Goal: Information Seeking & Learning: Learn about a topic

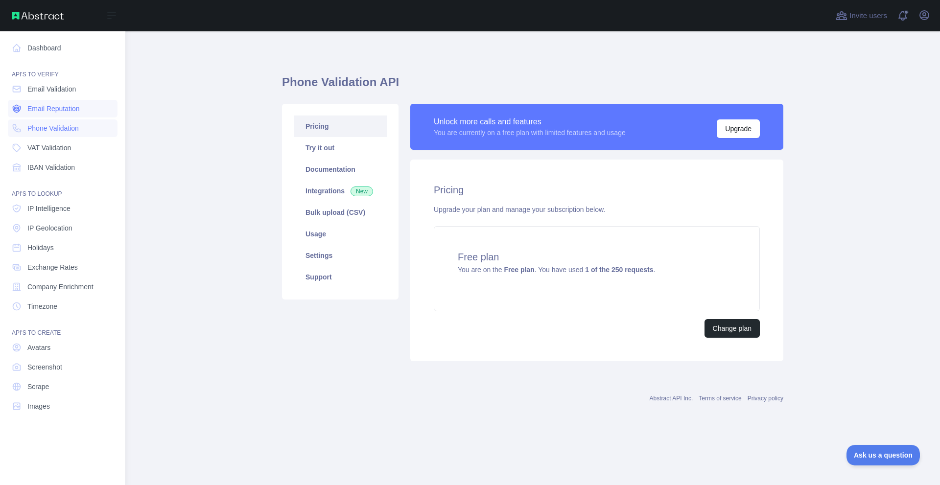
click at [92, 104] on link "Email Reputation" at bounding box center [63, 109] width 110 height 18
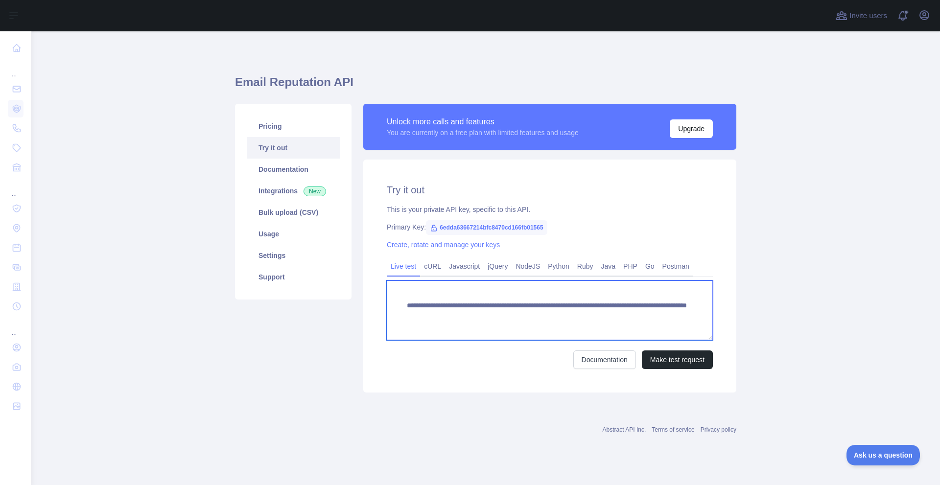
click at [557, 306] on textarea "**********" at bounding box center [550, 311] width 326 height 60
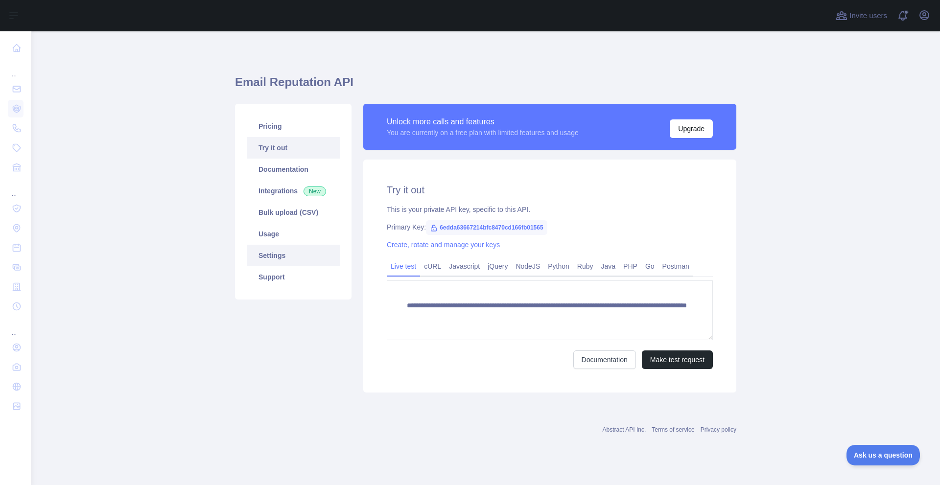
click at [279, 256] on link "Settings" at bounding box center [293, 256] width 93 height 22
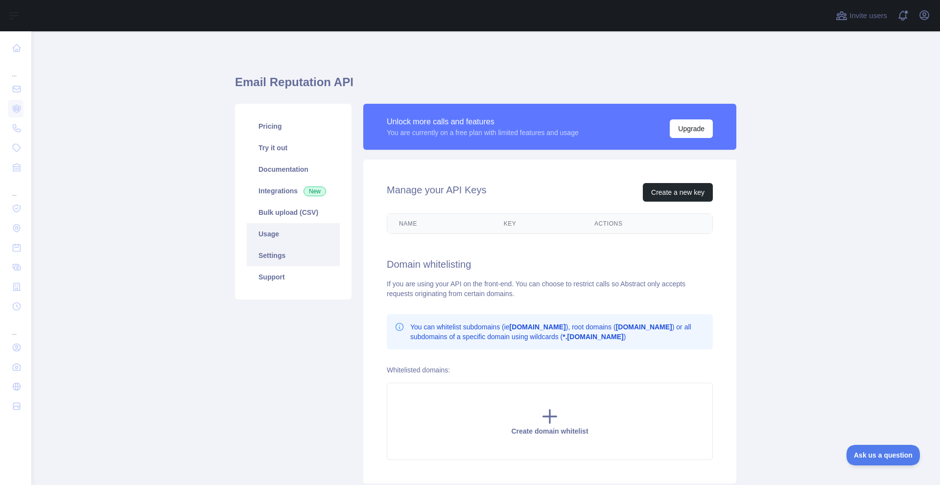
click at [282, 232] on link "Usage" at bounding box center [293, 234] width 93 height 22
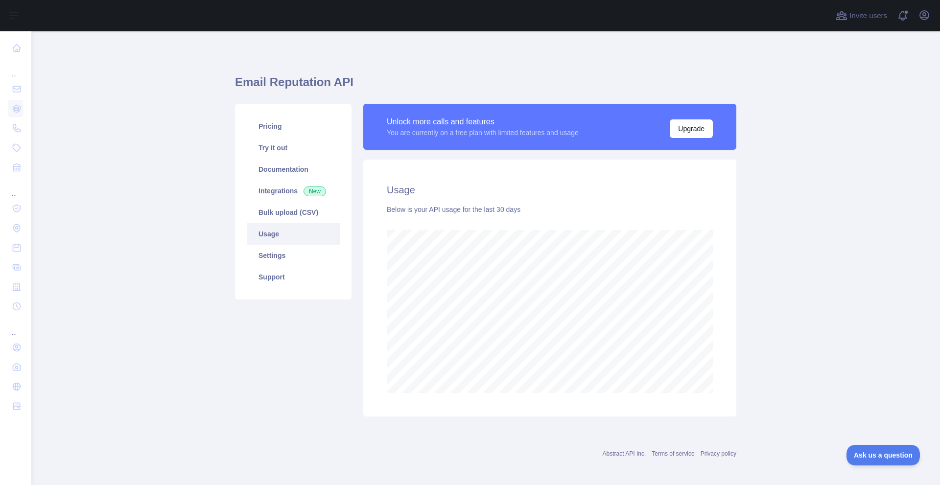
scroll to position [454, 902]
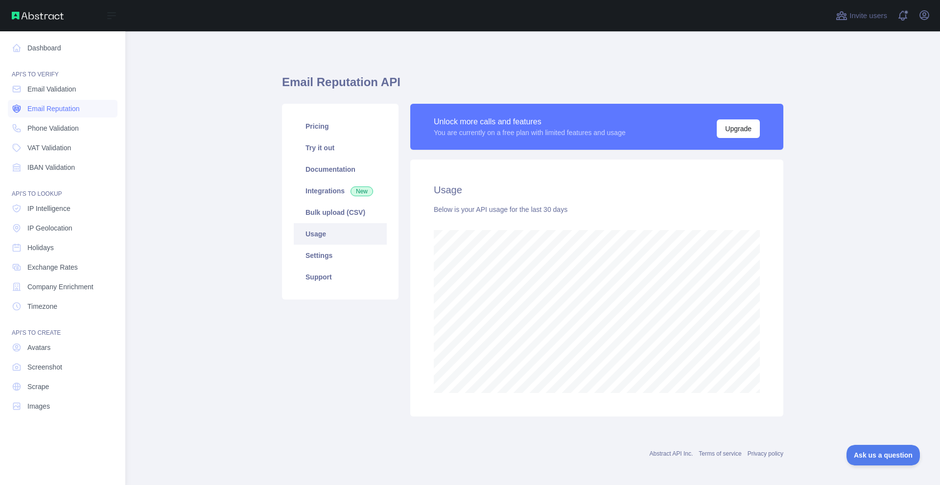
scroll to position [489263, 488910]
click at [64, 146] on span "VAT Validation" at bounding box center [49, 148] width 44 height 10
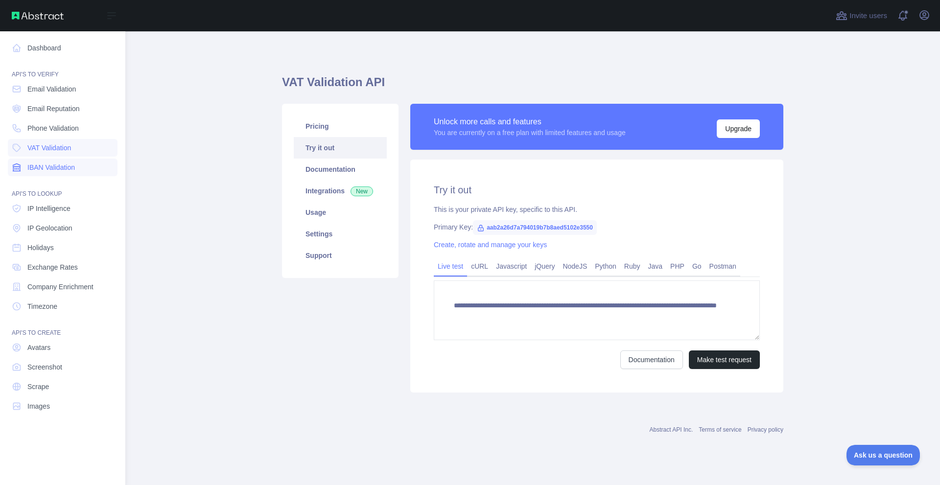
click at [78, 161] on link "IBAN Validation" at bounding box center [63, 168] width 110 height 18
click at [64, 209] on span "IP Intelligence" at bounding box center [48, 209] width 43 height 10
click at [67, 229] on span "IP Geolocation" at bounding box center [49, 228] width 45 height 10
click at [64, 249] on link "Holidays" at bounding box center [63, 248] width 110 height 18
click at [69, 285] on span "Company Enrichment" at bounding box center [60, 287] width 66 height 10
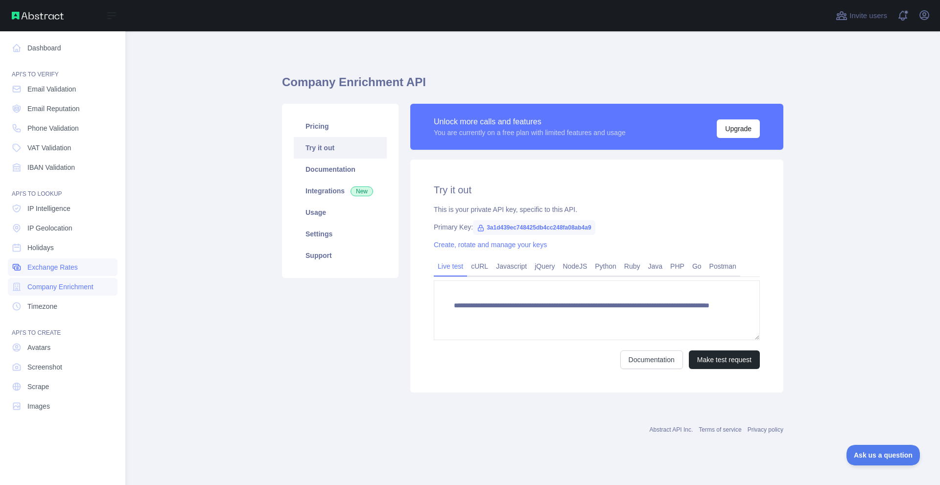
click at [70, 265] on span "Exchange Rates" at bounding box center [52, 267] width 50 height 10
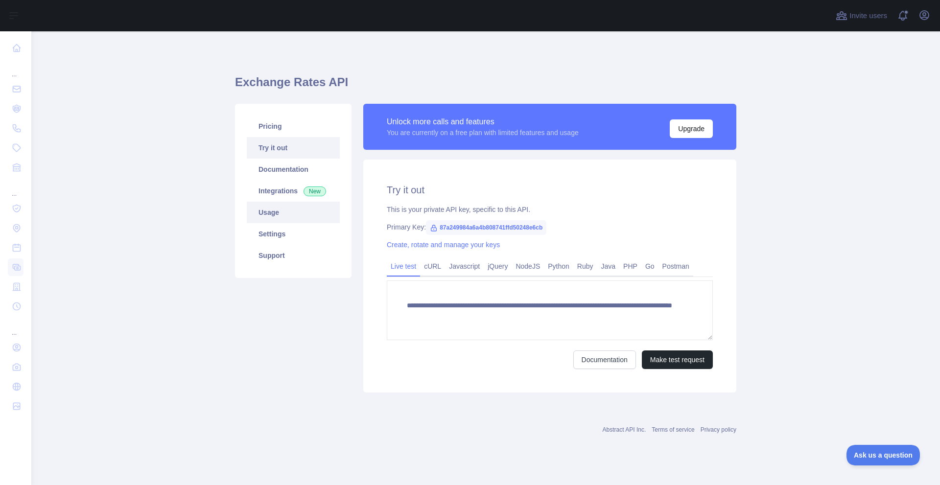
click at [296, 210] on link "Usage" at bounding box center [293, 213] width 93 height 22
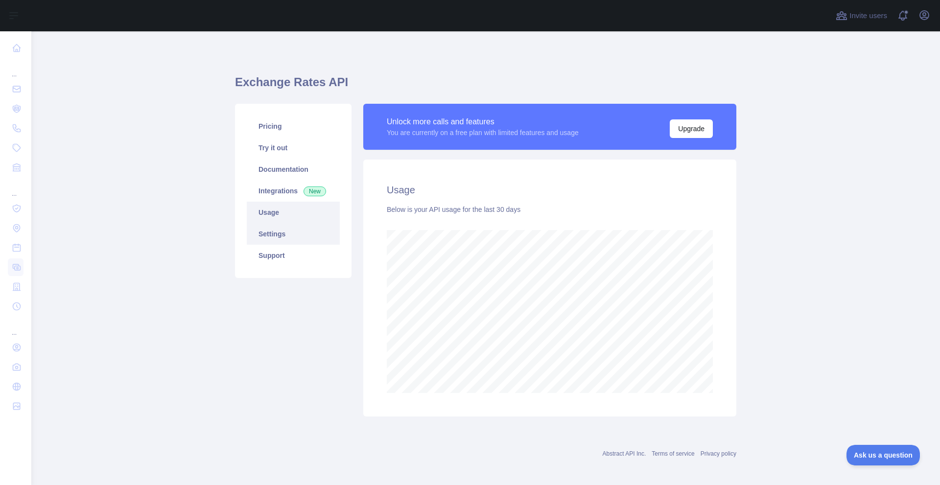
scroll to position [454, 902]
click at [294, 229] on link "Settings" at bounding box center [293, 234] width 93 height 22
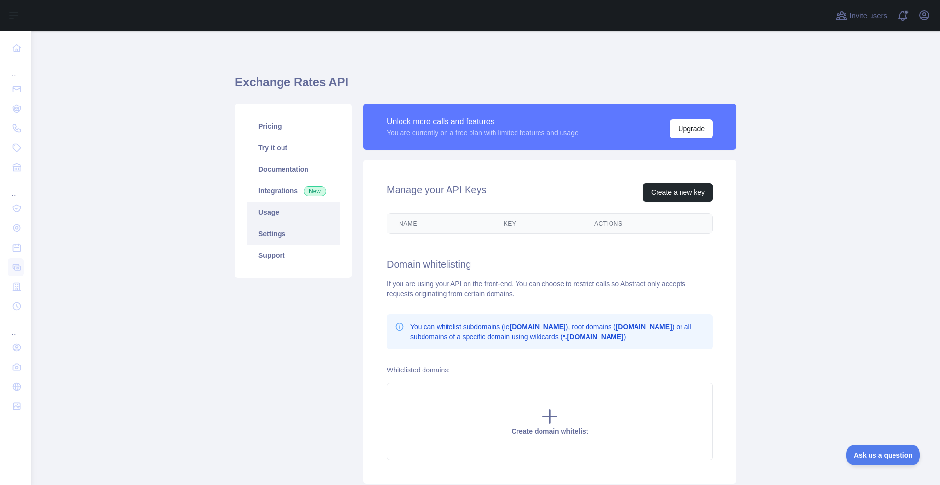
click at [284, 206] on link "Usage" at bounding box center [293, 213] width 93 height 22
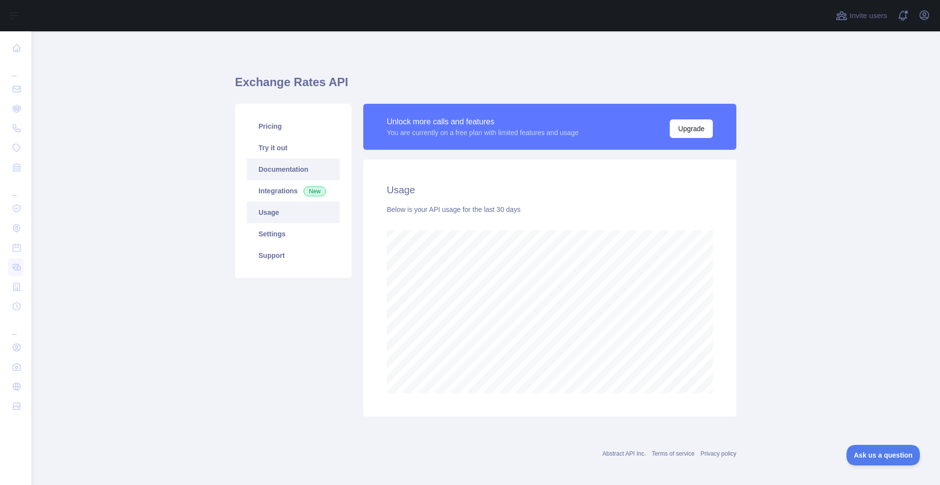
scroll to position [454, 902]
click at [287, 178] on link "Documentation" at bounding box center [293, 170] width 93 height 22
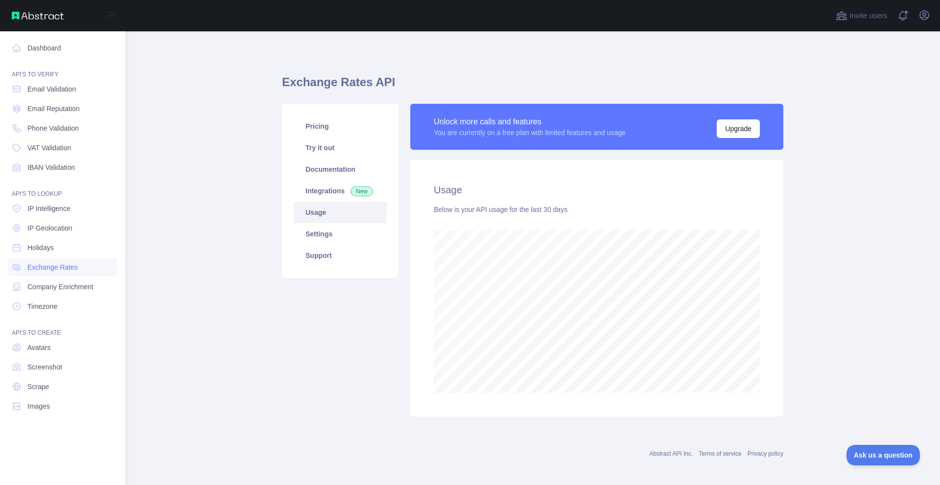
scroll to position [489263, 488910]
click at [66, 131] on span "Phone Validation" at bounding box center [52, 128] width 51 height 10
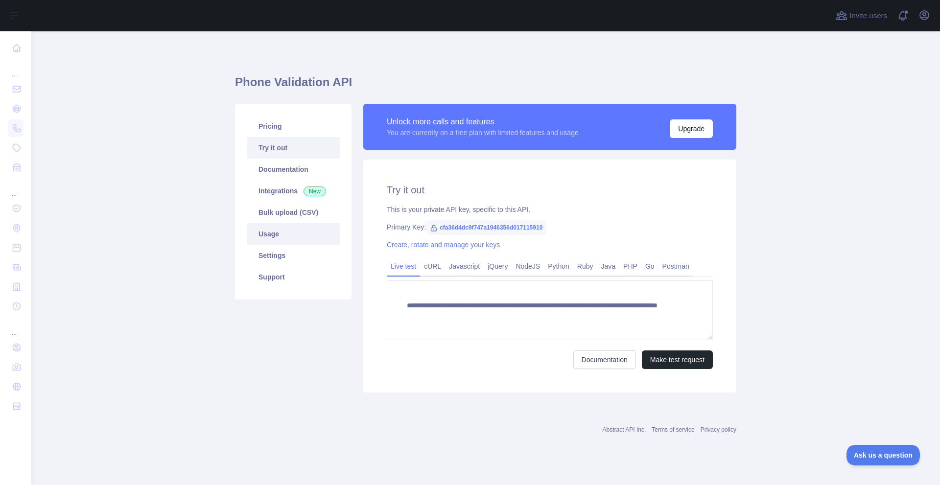
click at [322, 239] on link "Usage" at bounding box center [293, 234] width 93 height 22
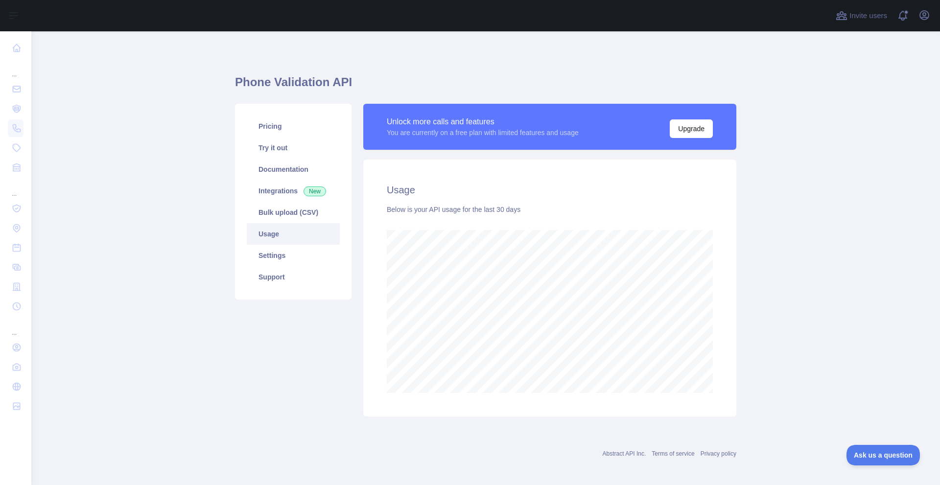
scroll to position [454, 902]
click at [319, 248] on link "Settings" at bounding box center [293, 256] width 93 height 22
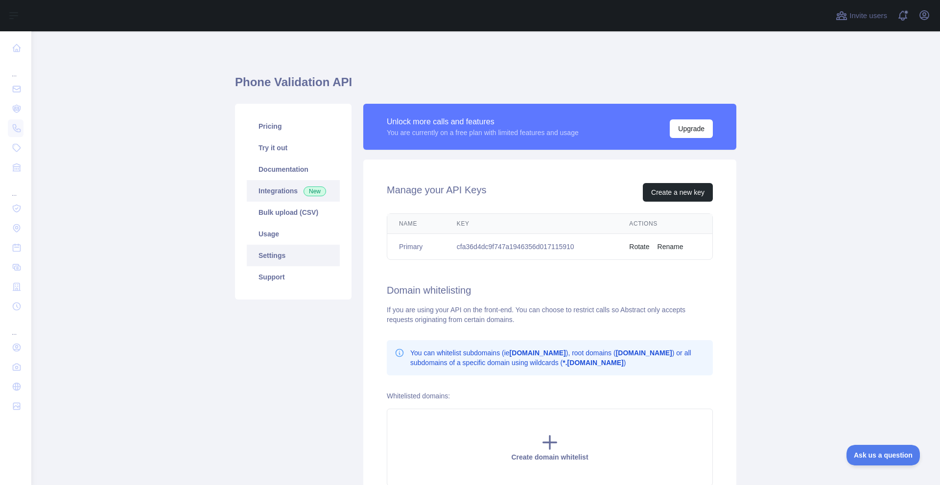
click at [315, 187] on span "New" at bounding box center [315, 192] width 23 height 10
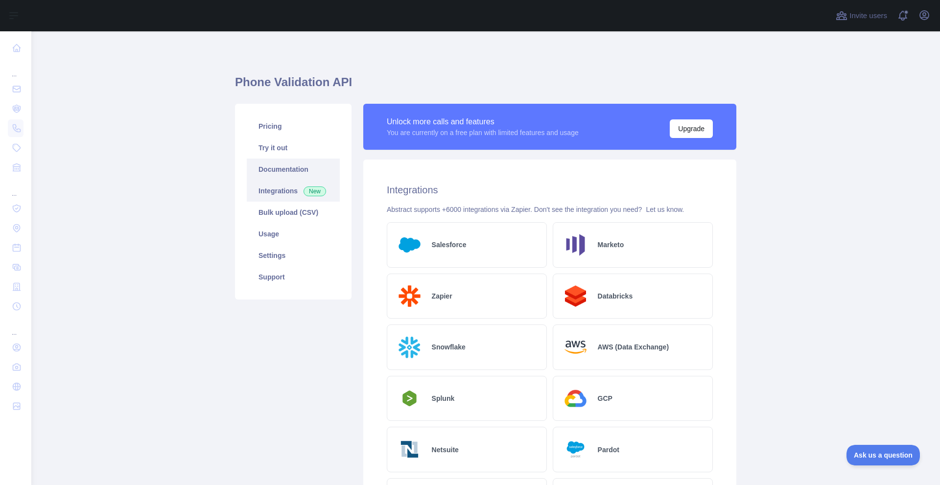
click at [315, 170] on link "Documentation" at bounding box center [293, 170] width 93 height 22
click at [286, 259] on link "Settings" at bounding box center [293, 256] width 93 height 22
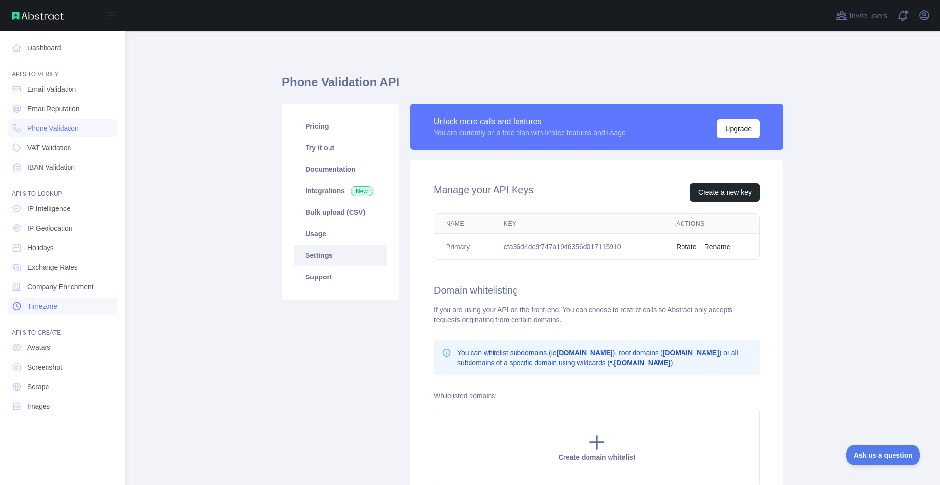
click at [73, 307] on link "Timezone" at bounding box center [63, 307] width 110 height 18
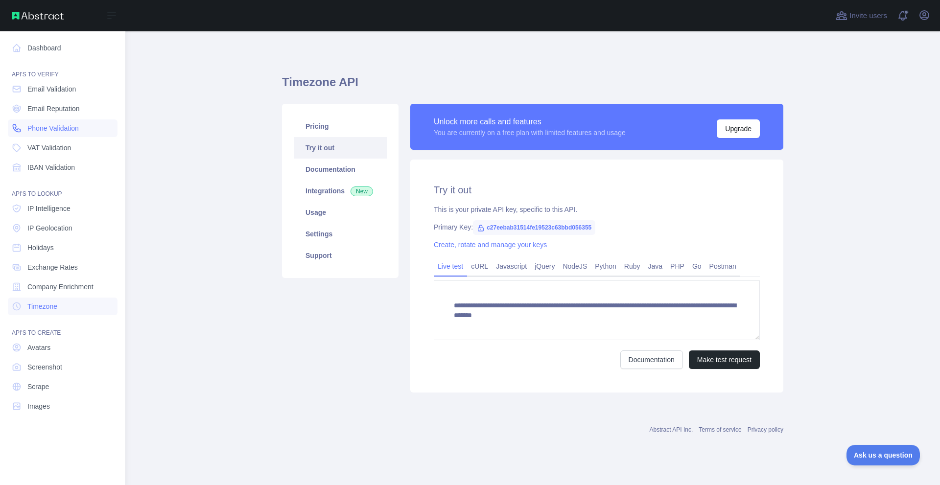
click at [70, 127] on span "Phone Validation" at bounding box center [52, 128] width 51 height 10
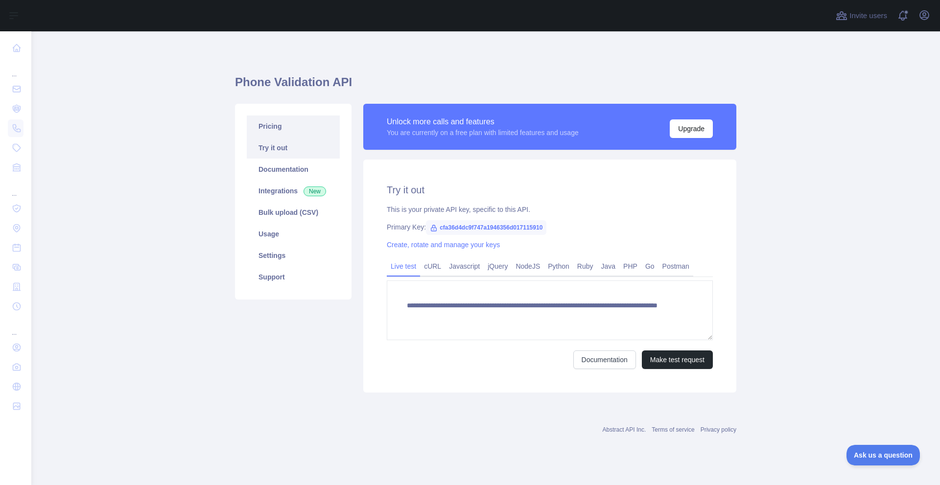
click at [273, 124] on link "Pricing" at bounding box center [293, 127] width 93 height 22
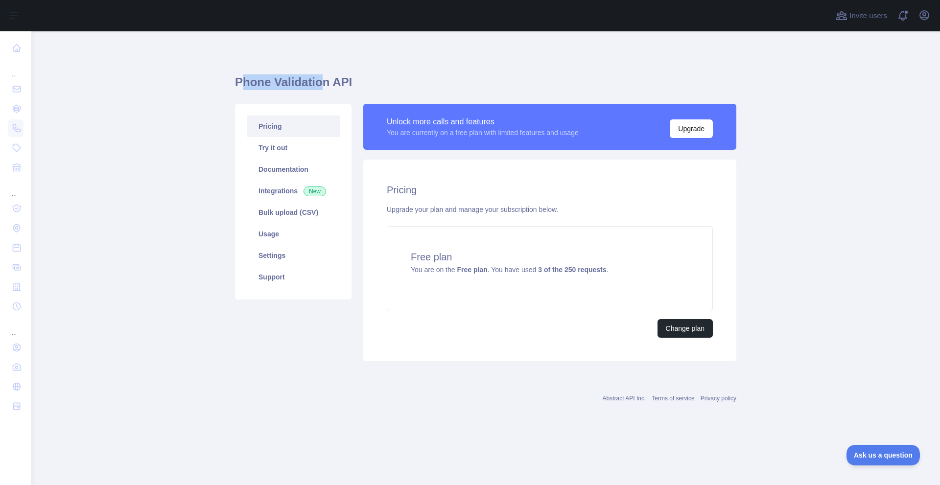
drag, startPoint x: 239, startPoint y: 82, endPoint x: 318, endPoint y: 86, distance: 79.4
click at [318, 86] on h1 "Phone Validation API" at bounding box center [485, 86] width 501 height 24
drag, startPoint x: 232, startPoint y: 79, endPoint x: 323, endPoint y: 79, distance: 91.6
click at [323, 79] on main "Phone Validation API Pricing Try it out Documentation Integrations New Bulk upl…" at bounding box center [485, 258] width 909 height 454
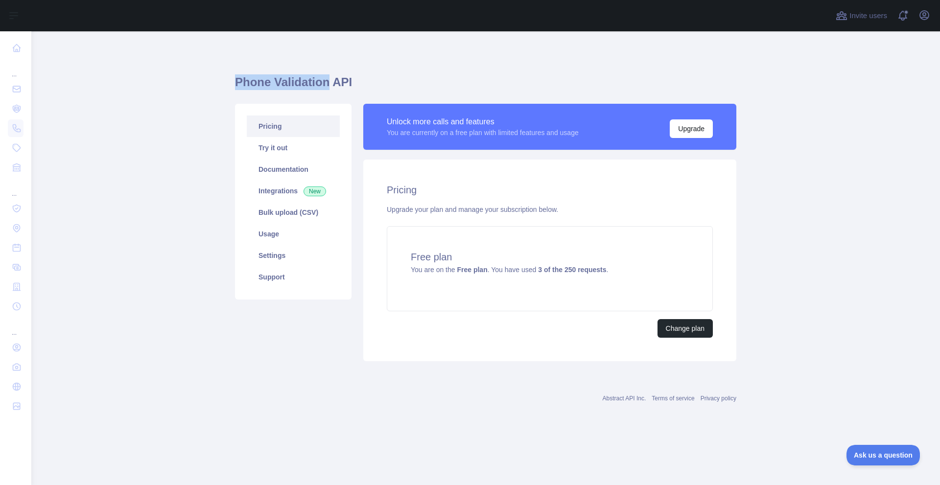
copy h1 "Phone Validation"
